Goal: Task Accomplishment & Management: Manage account settings

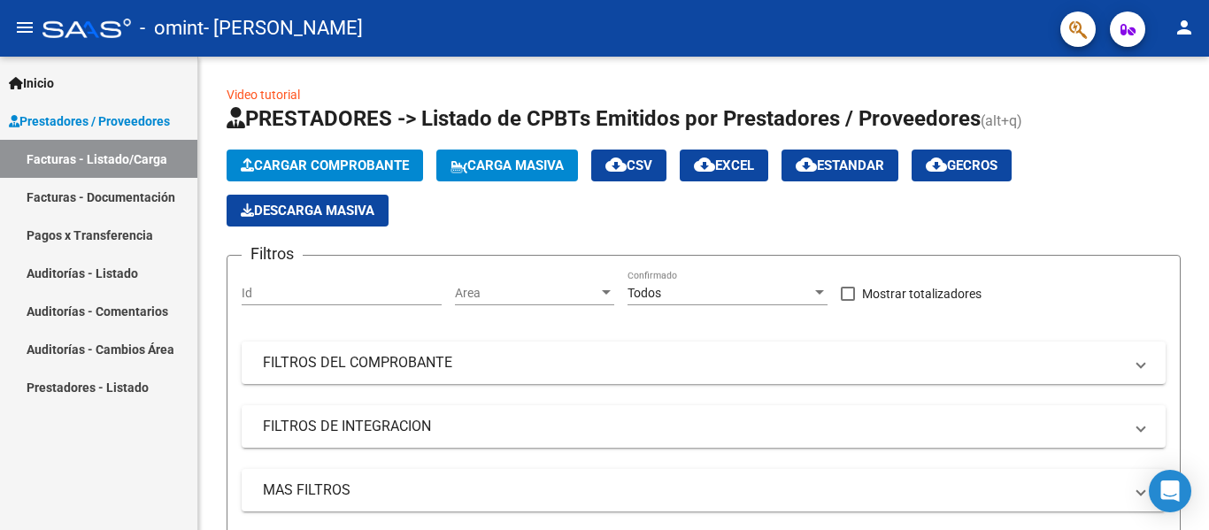
click at [94, 154] on link "Facturas - Listado/Carga" at bounding box center [98, 159] width 197 height 38
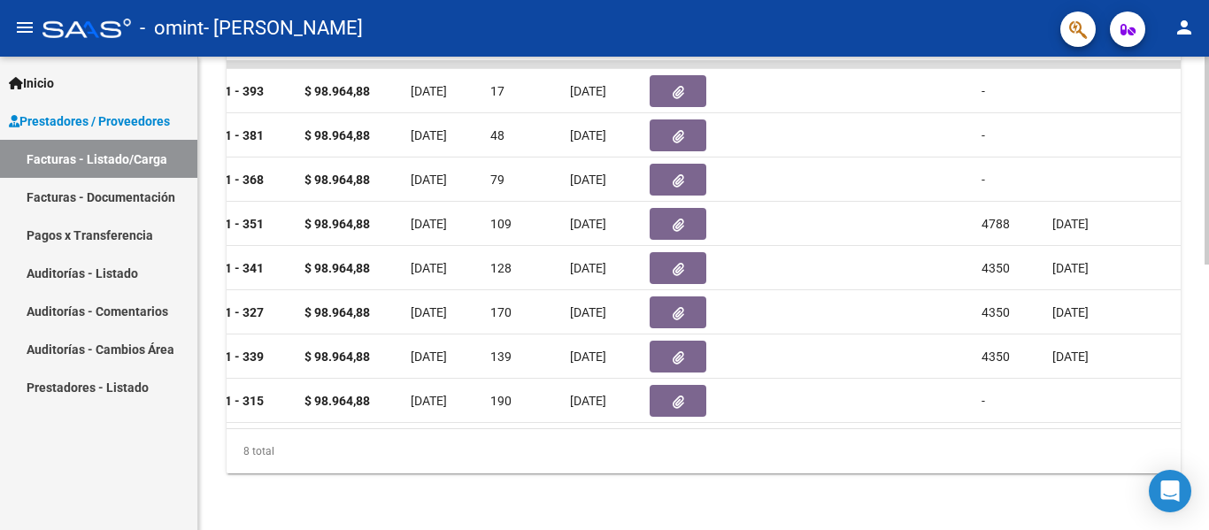
scroll to position [0, 844]
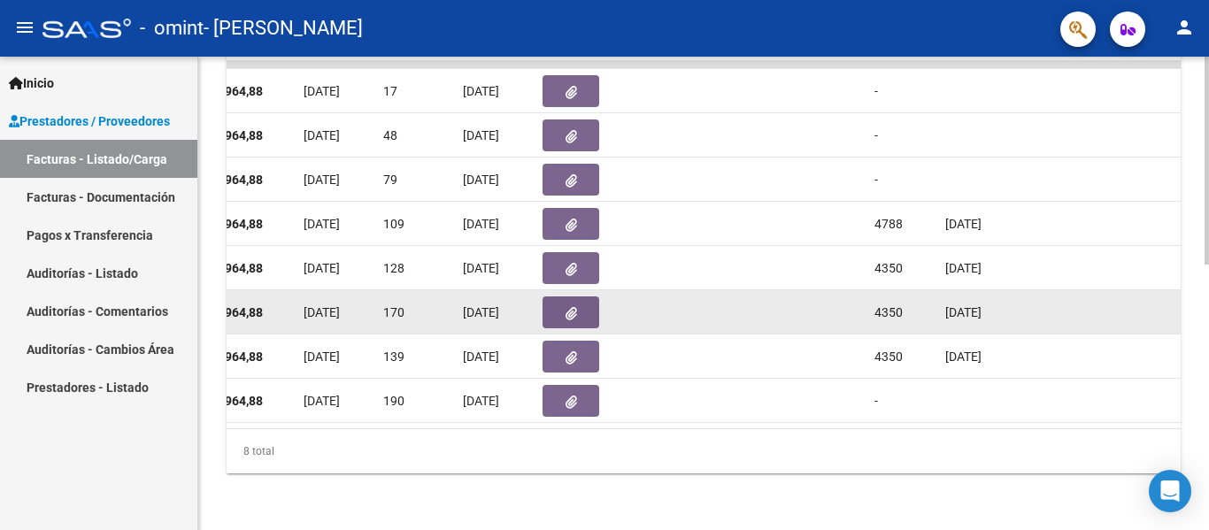
click at [853, 295] on datatable-body-cell at bounding box center [831, 311] width 71 height 43
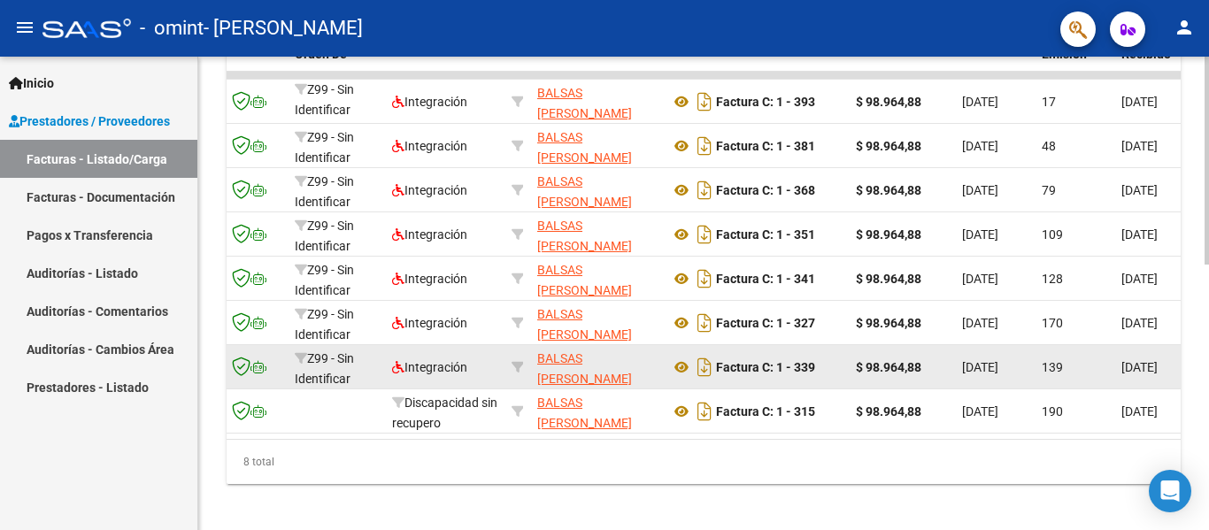
scroll to position [605, 0]
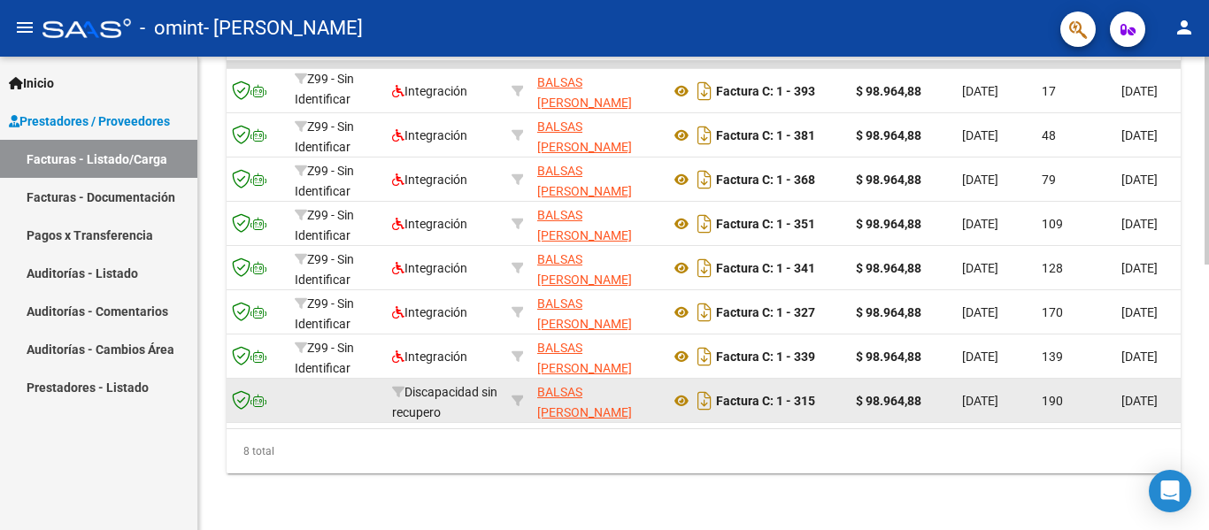
click at [323, 386] on datatable-body-cell at bounding box center [336, 400] width 97 height 43
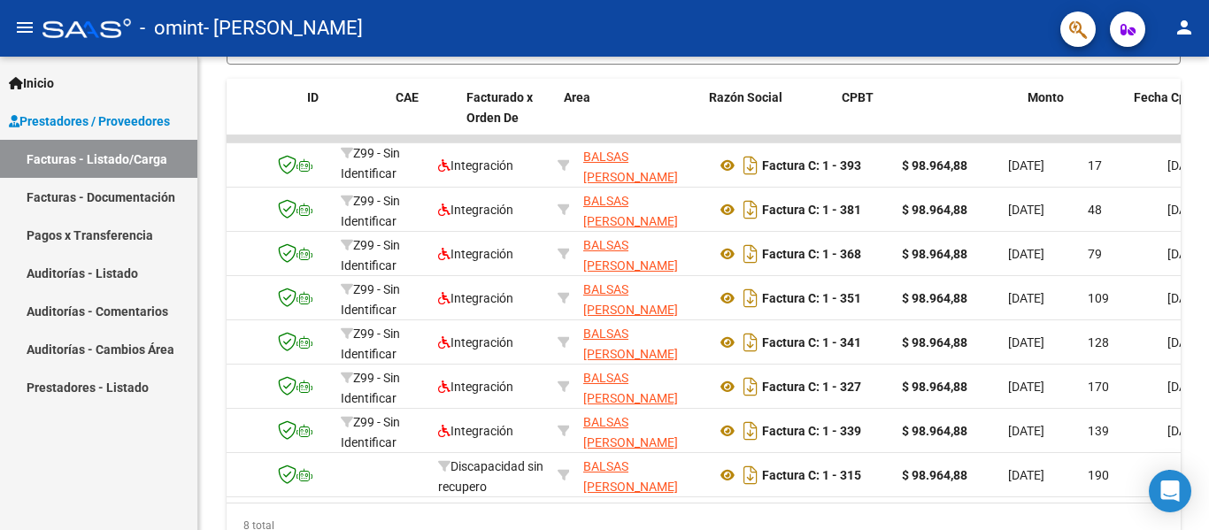
scroll to position [0, 0]
